Goal: Information Seeking & Learning: Find specific page/section

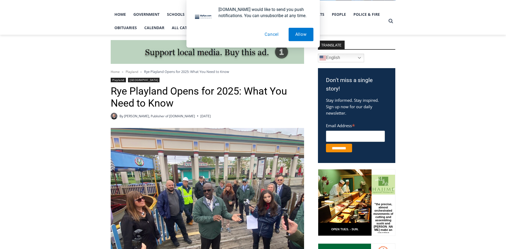
scroll to position [187, 0]
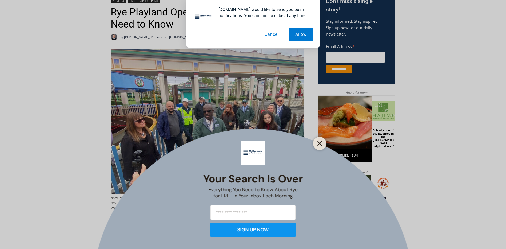
click at [323, 145] on button "Close" at bounding box center [319, 143] width 7 height 7
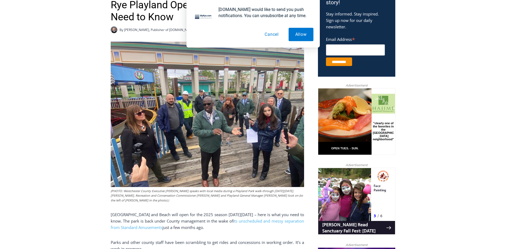
scroll to position [267, 0]
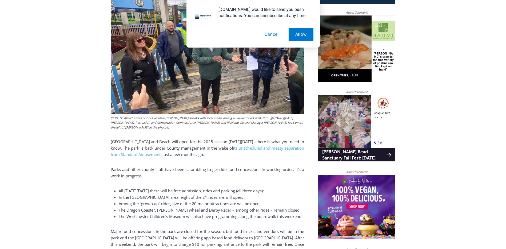
click at [270, 34] on button "Cancel" at bounding box center [271, 34] width 27 height 13
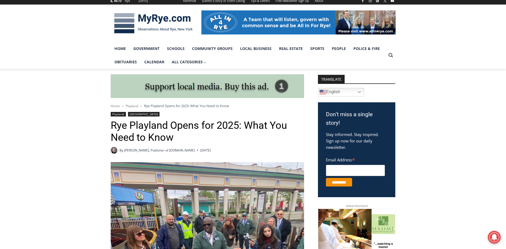
scroll to position [0, 0]
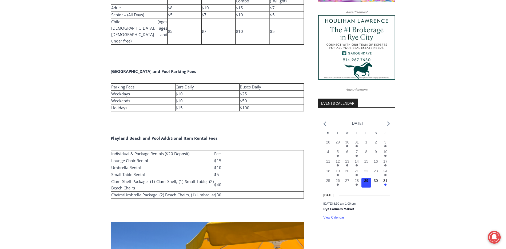
scroll to position [534, 0]
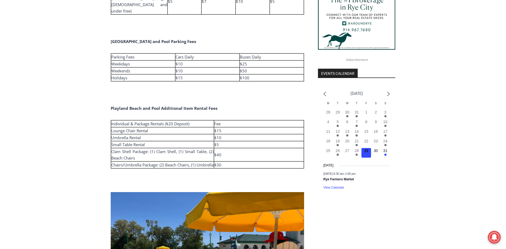
click at [385, 96] on ul "[DATE]" at bounding box center [356, 93] width 67 height 7
click at [386, 96] on ul "[DATE]" at bounding box center [356, 93] width 67 height 7
click at [387, 95] on icon "Next month" at bounding box center [388, 93] width 3 height 5
click at [357, 123] on time "7" at bounding box center [357, 122] width 2 height 4
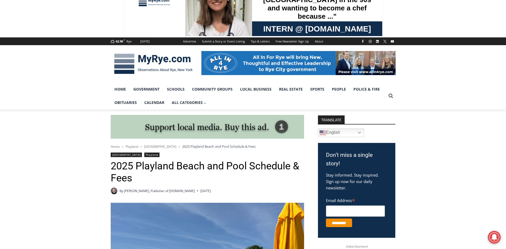
scroll to position [0, 0]
